Goal: Task Accomplishment & Management: Use online tool/utility

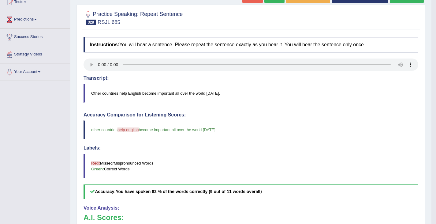
click at [102, 105] on div "Instructions: You will hear a sentence. Please repeat the sentence exactly as y…" at bounding box center [251, 176] width 338 height 284
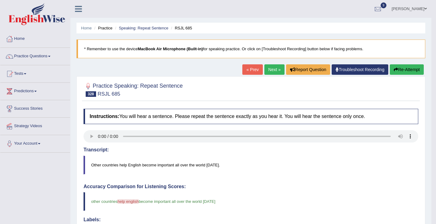
click at [266, 67] on link "Next »" at bounding box center [274, 69] width 20 height 10
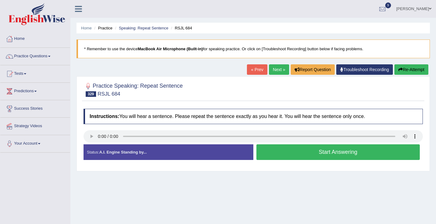
click at [320, 154] on button "Start Answering" at bounding box center [338, 152] width 164 height 16
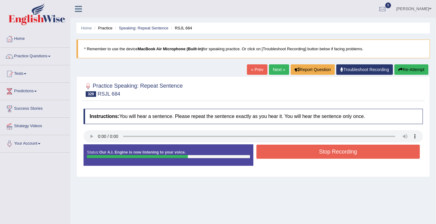
click at [325, 154] on button "Stop Recording" at bounding box center [338, 151] width 164 height 14
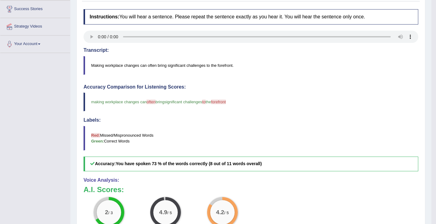
scroll to position [81, 0]
